Goal: Transaction & Acquisition: Purchase product/service

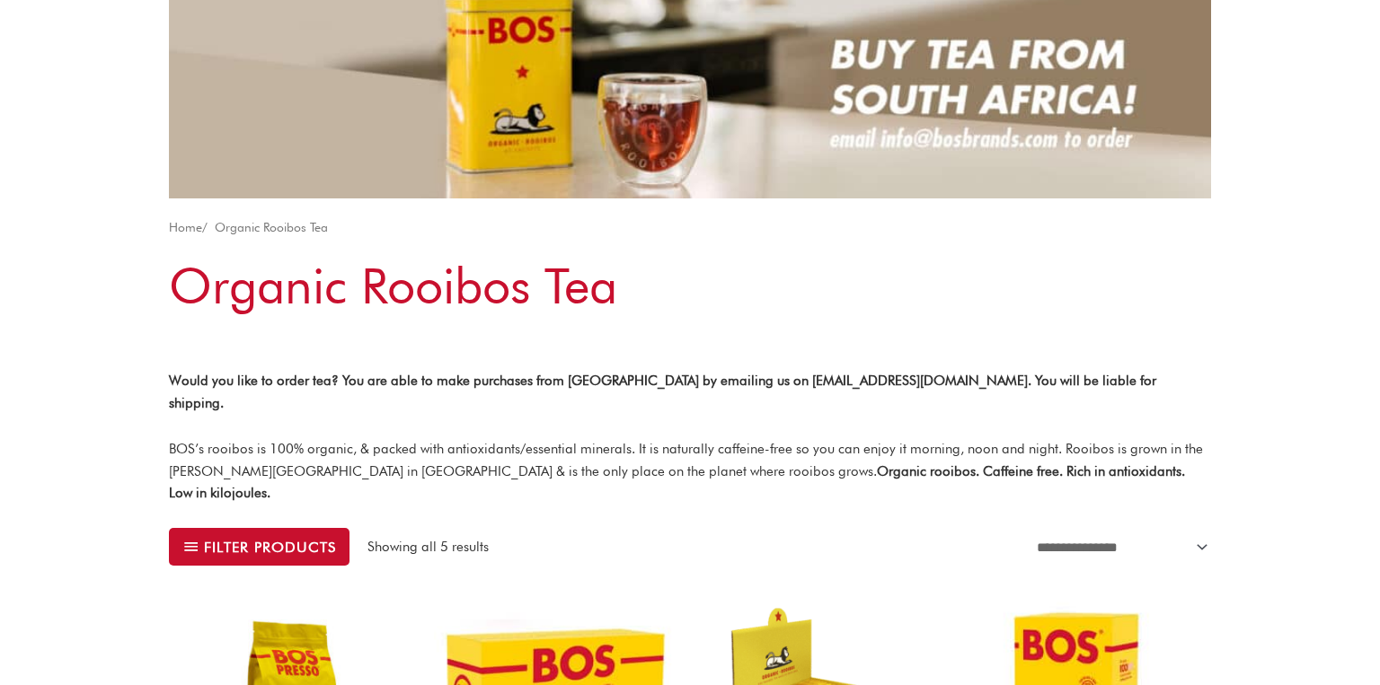
scroll to position [61, 0]
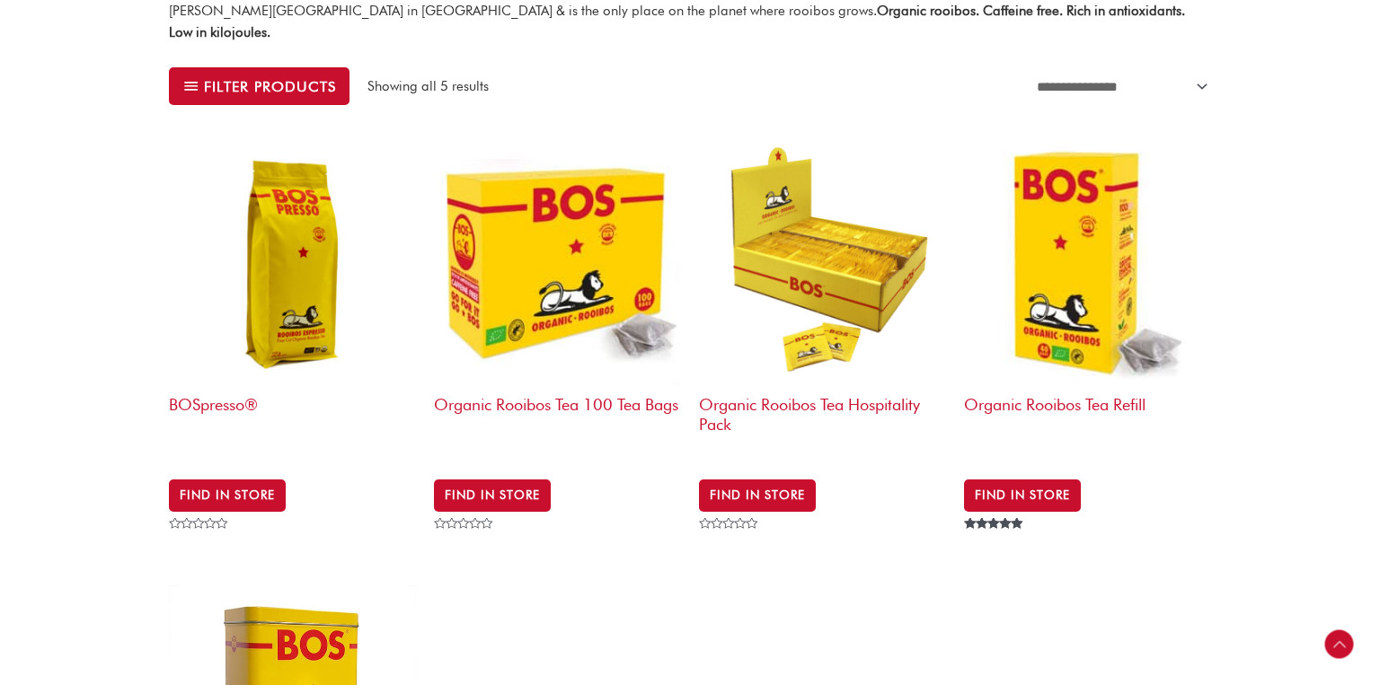
scroll to position [624, 0]
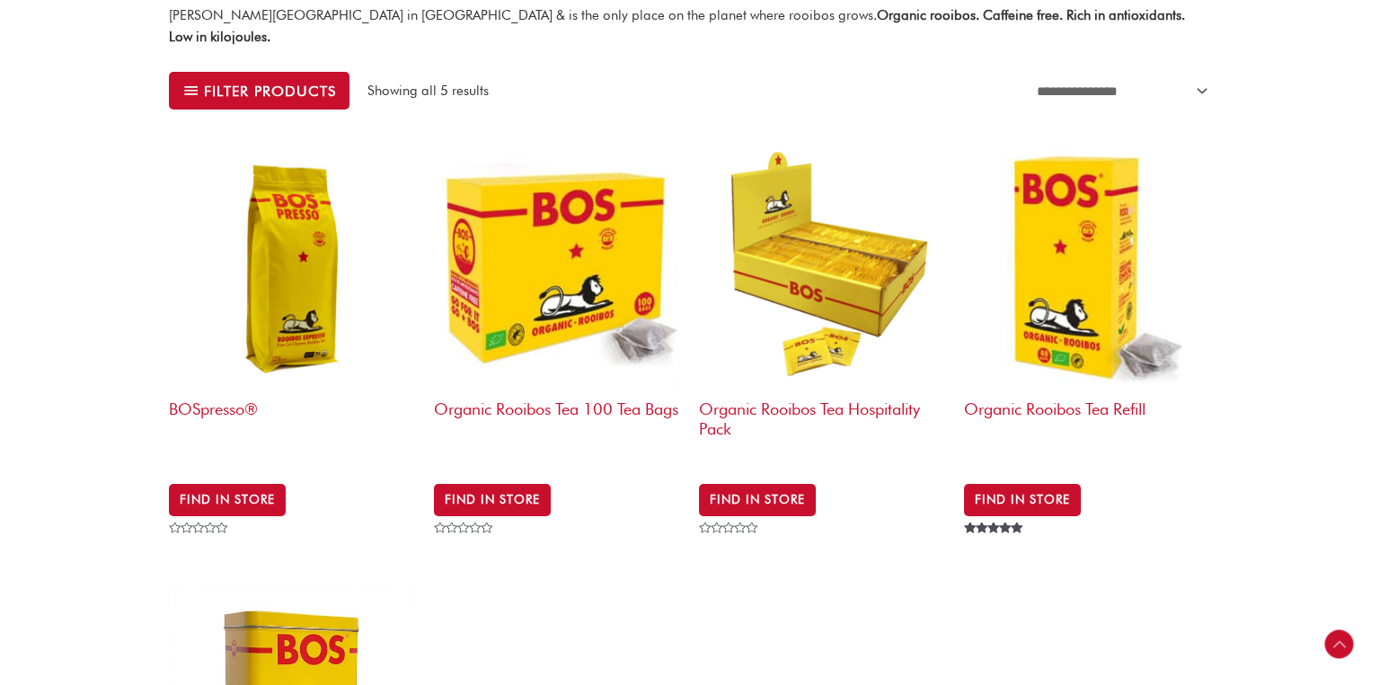
click at [214, 391] on h2 "BOSpresso®" at bounding box center [292, 425] width 247 height 69
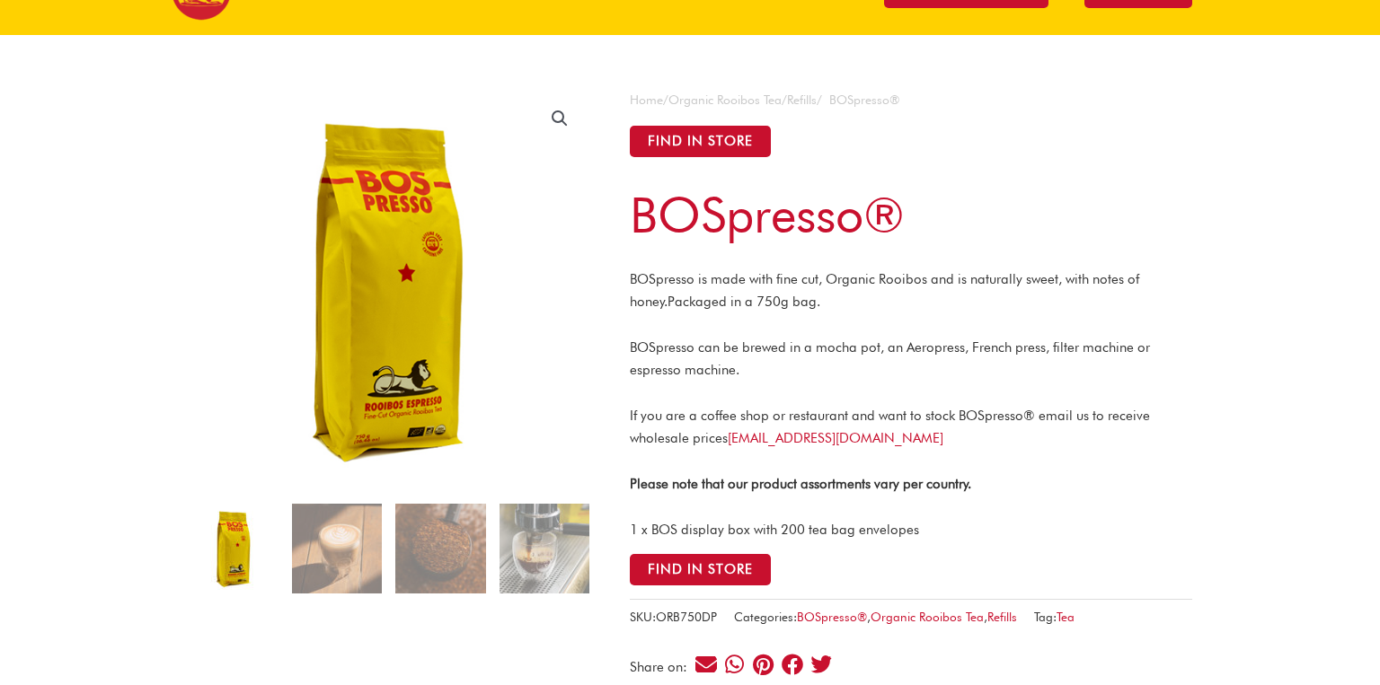
scroll to position [95, 0]
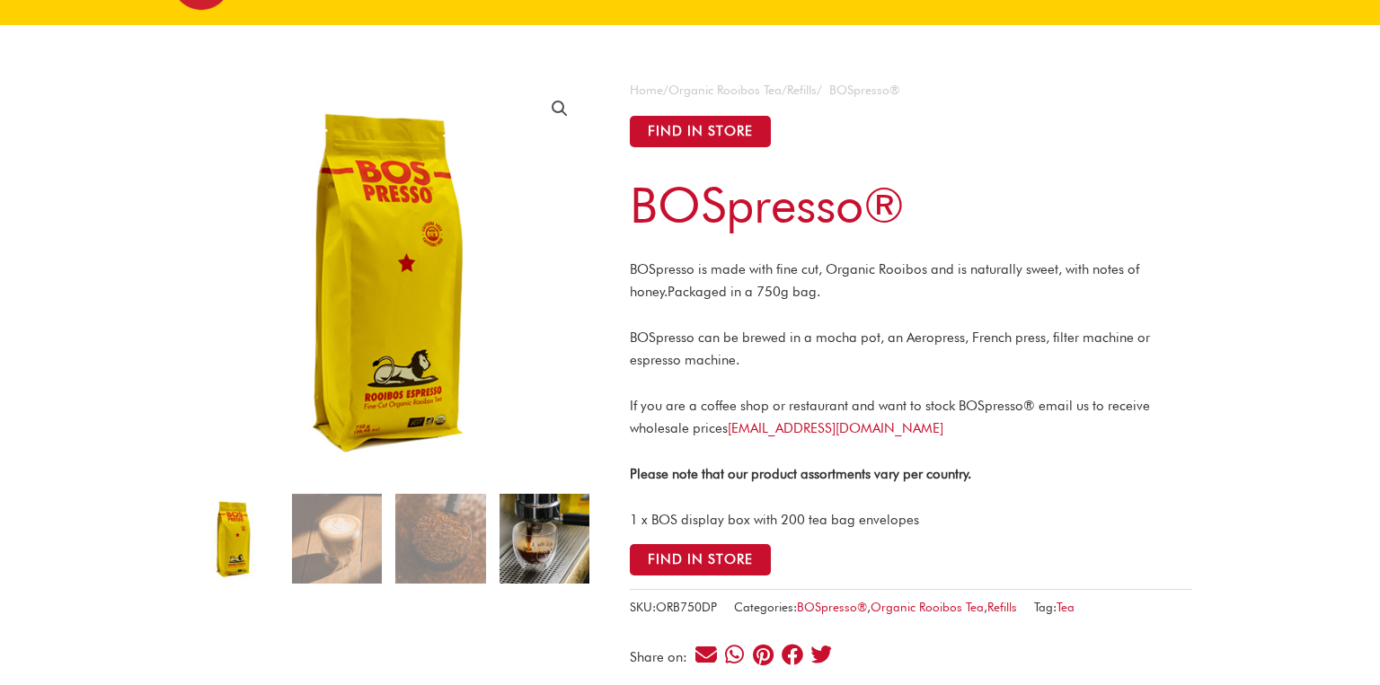
click at [566, 536] on img at bounding box center [544, 539] width 90 height 90
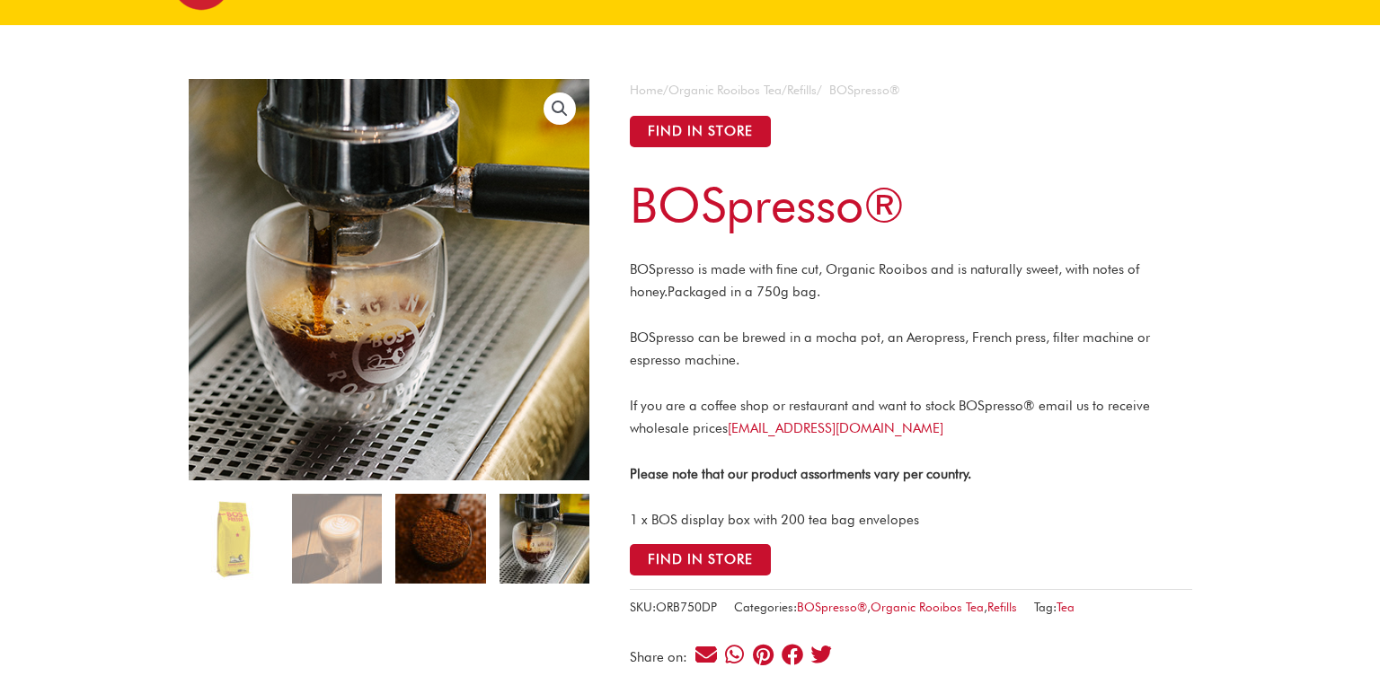
click at [424, 544] on img at bounding box center [440, 539] width 90 height 90
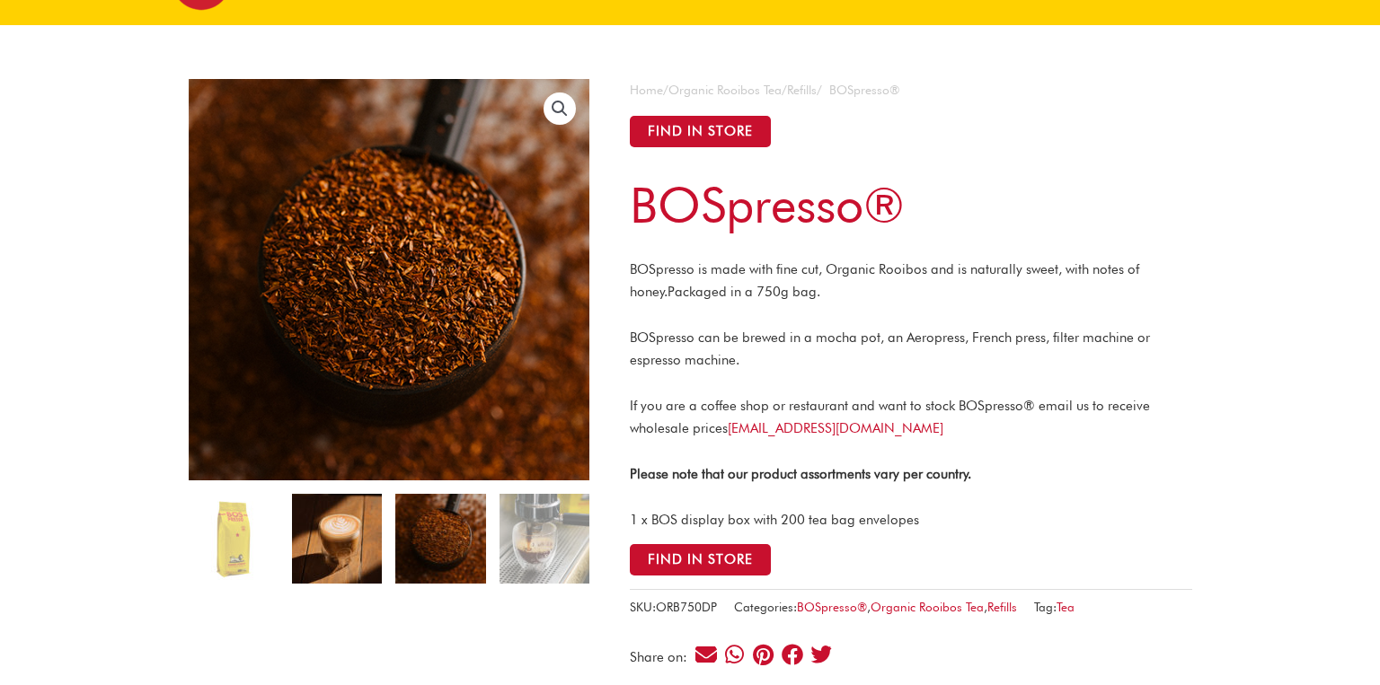
click at [333, 536] on img at bounding box center [337, 539] width 90 height 90
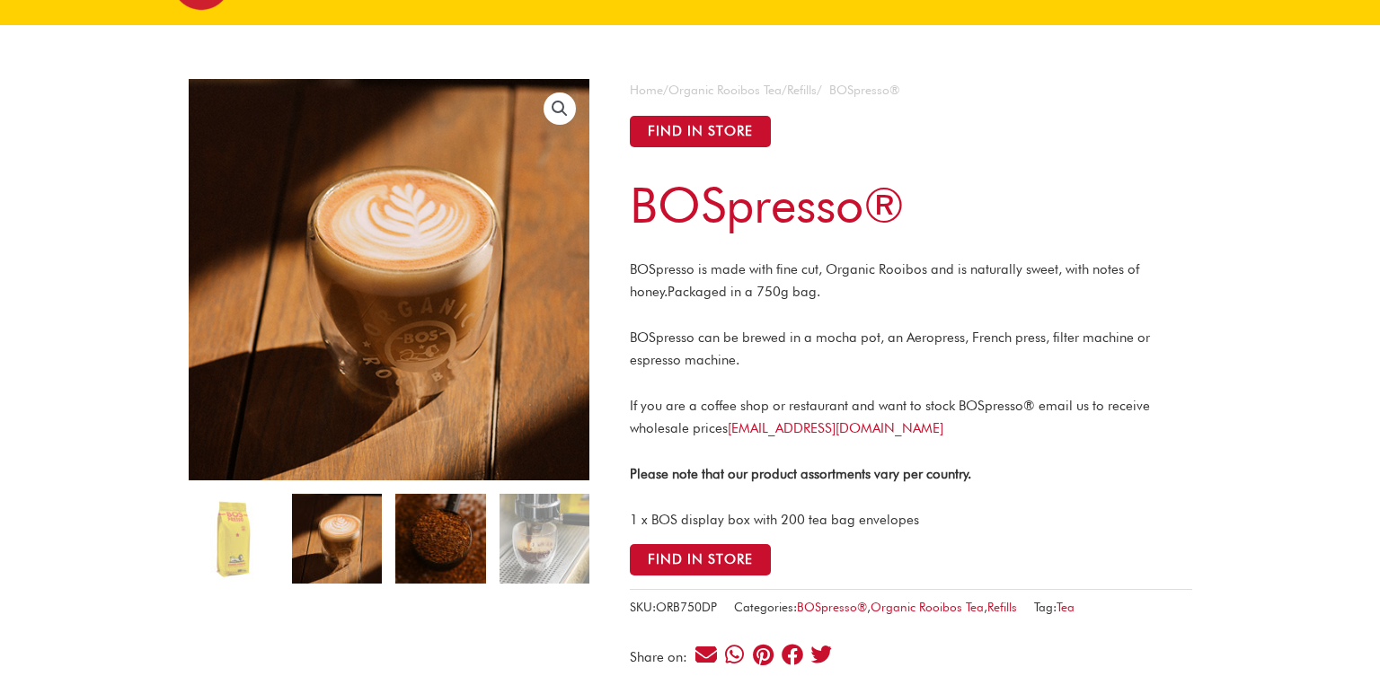
click at [431, 534] on img at bounding box center [440, 539] width 90 height 90
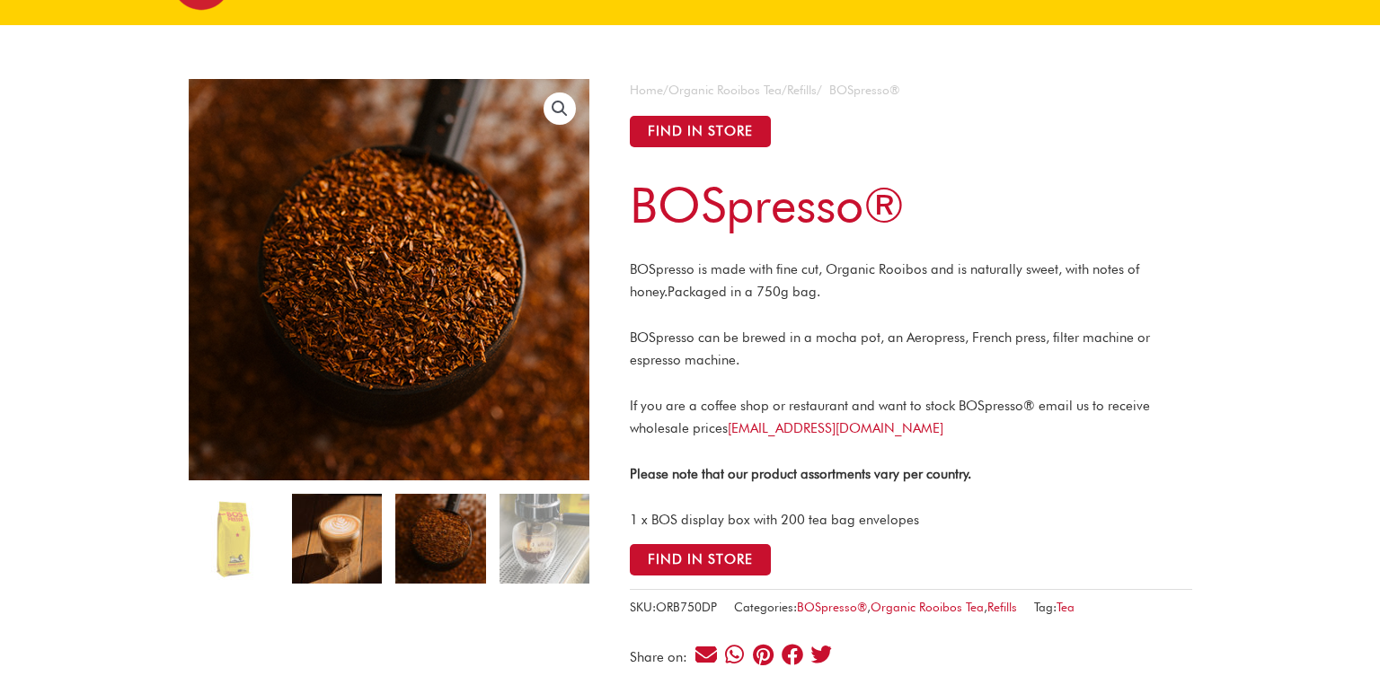
click at [328, 557] on img at bounding box center [337, 539] width 90 height 90
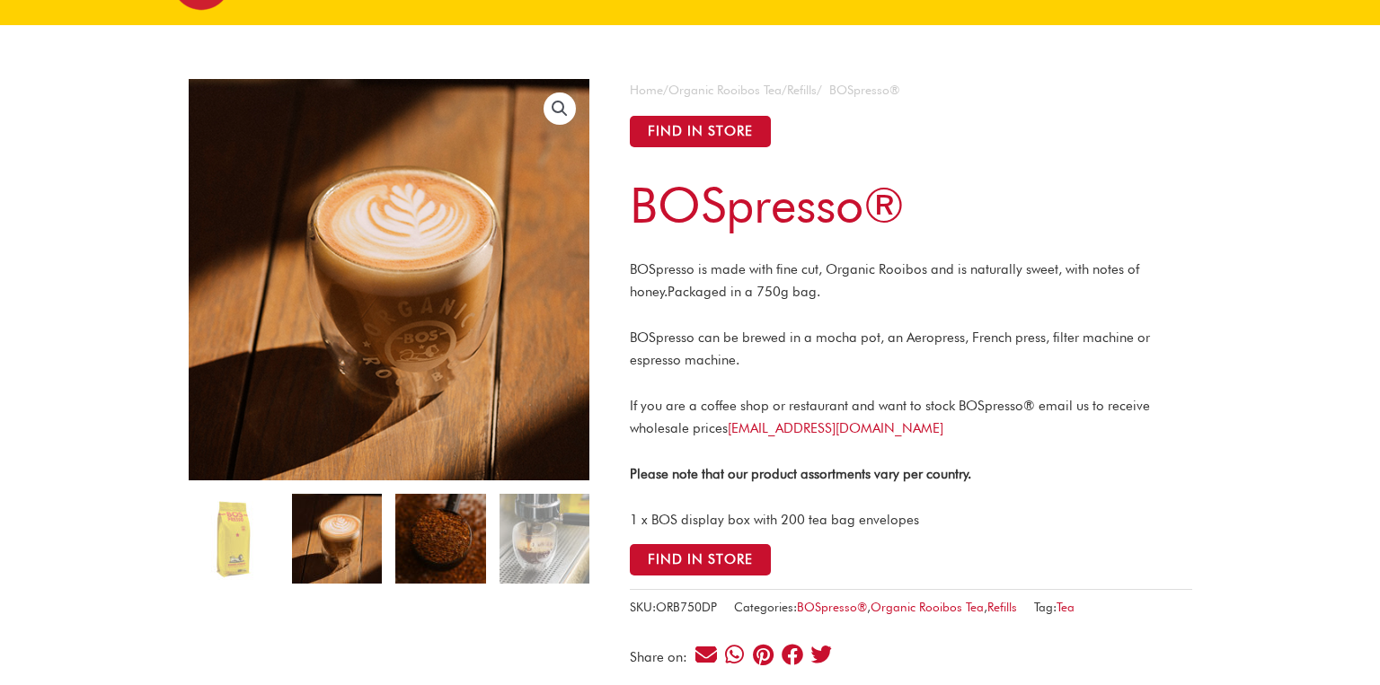
click at [428, 535] on img at bounding box center [440, 539] width 90 height 90
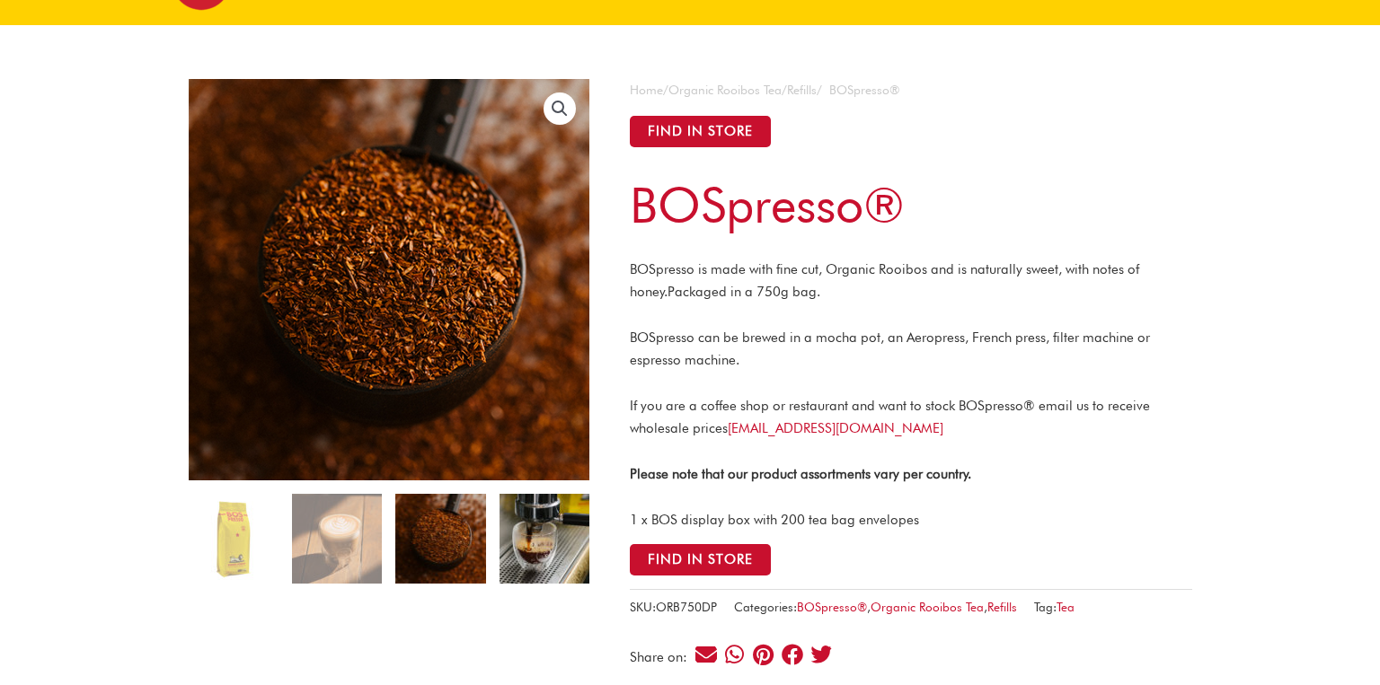
click at [550, 538] on img at bounding box center [544, 539] width 90 height 90
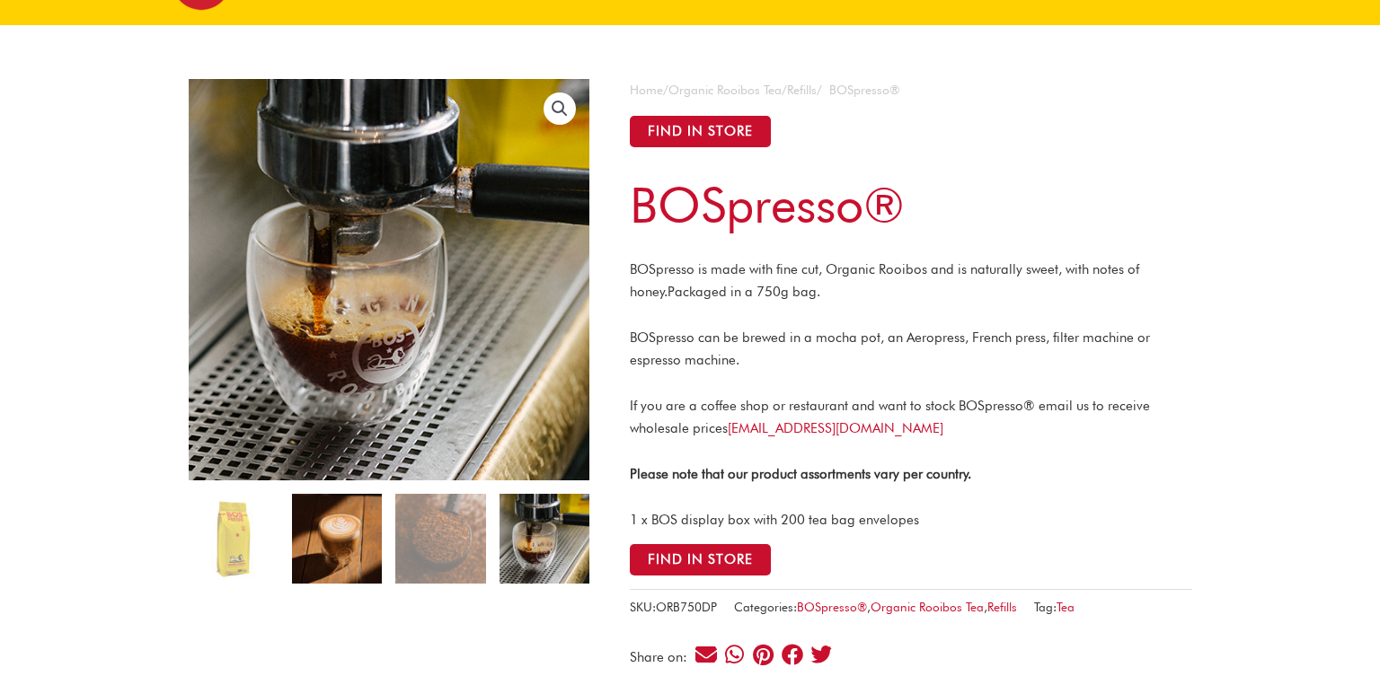
click at [296, 542] on img at bounding box center [337, 539] width 90 height 90
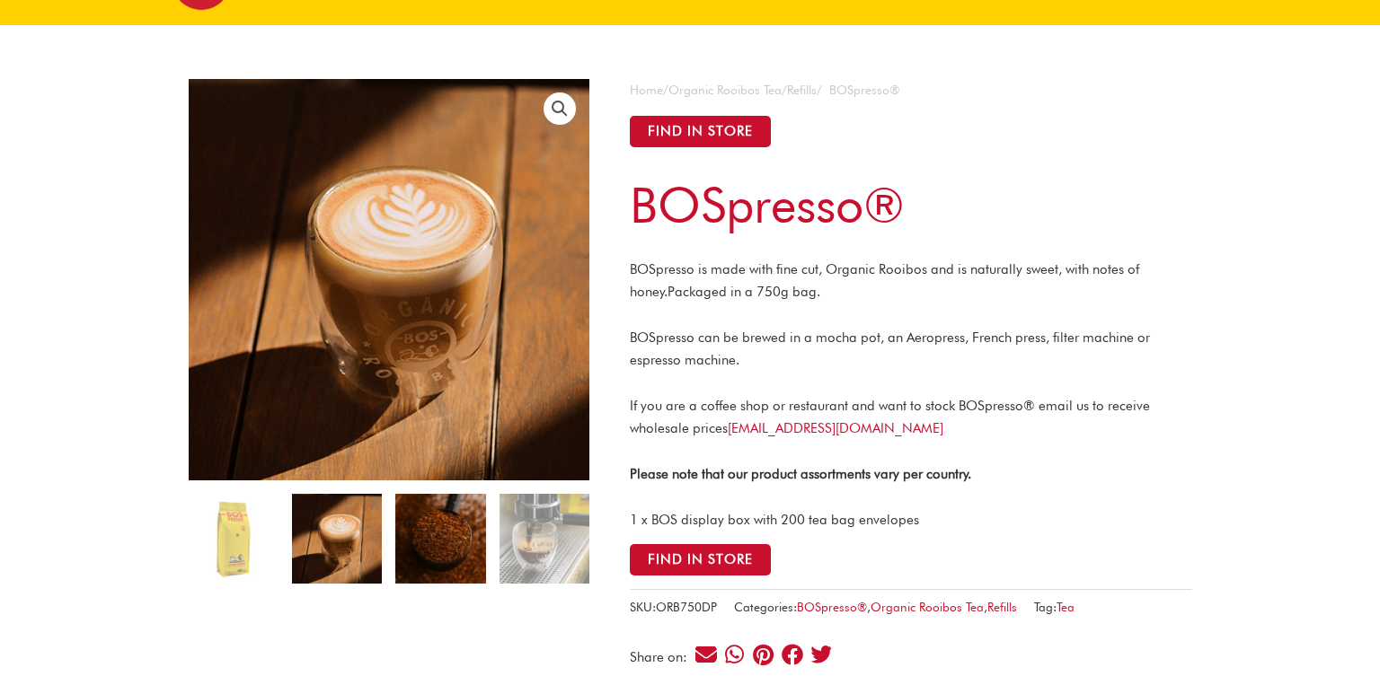
click at [465, 525] on img at bounding box center [440, 539] width 90 height 90
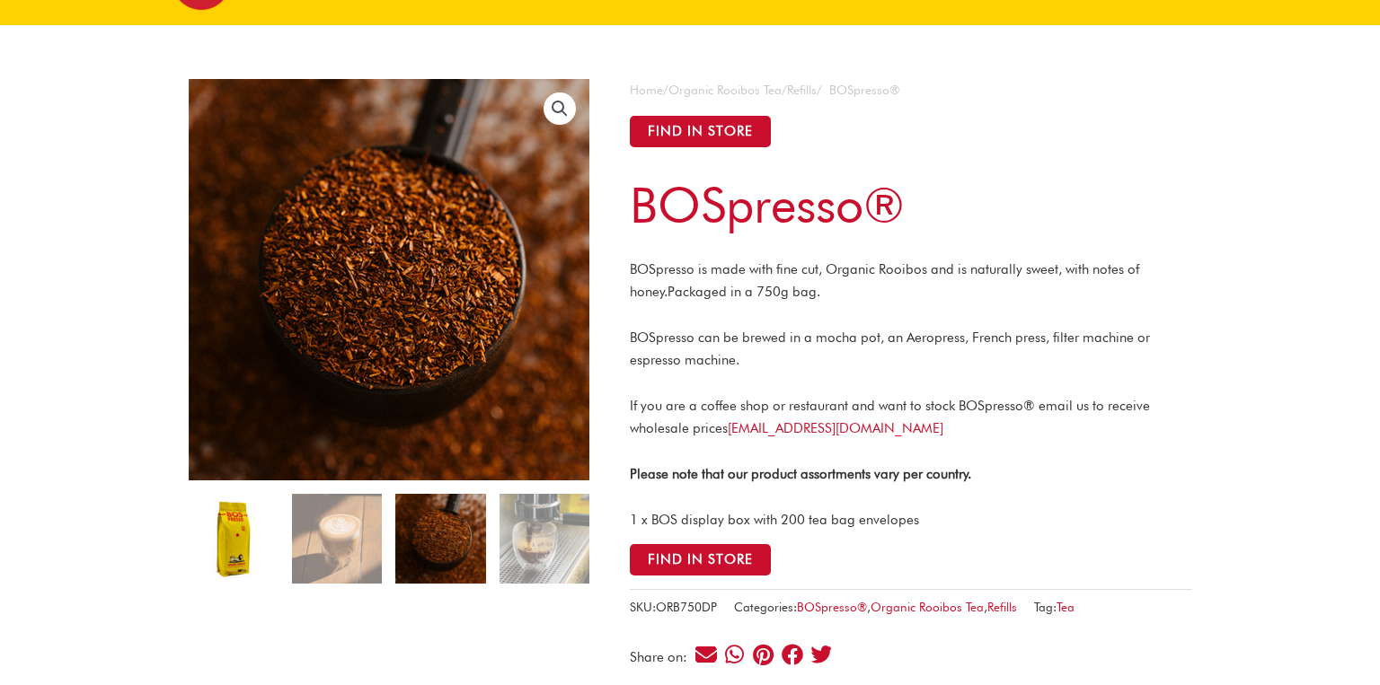
click at [243, 540] on img at bounding box center [234, 539] width 90 height 90
